Goal: Find specific page/section: Find specific page/section

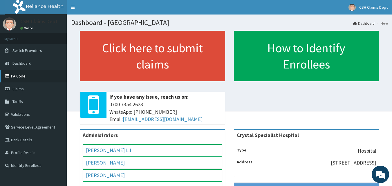
click at [33, 81] on link "PA Code" at bounding box center [33, 76] width 67 height 13
click at [34, 77] on link "PA Code" at bounding box center [33, 76] width 67 height 13
click at [27, 75] on link "PA Code" at bounding box center [33, 76] width 67 height 13
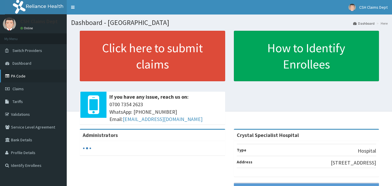
click at [25, 70] on link "PA Code" at bounding box center [33, 76] width 67 height 13
